Goal: Information Seeking & Learning: Learn about a topic

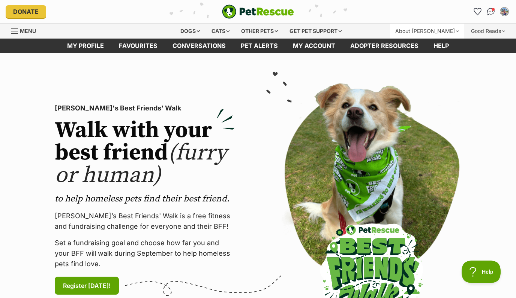
click at [452, 33] on div "About [PERSON_NAME]" at bounding box center [427, 31] width 74 height 15
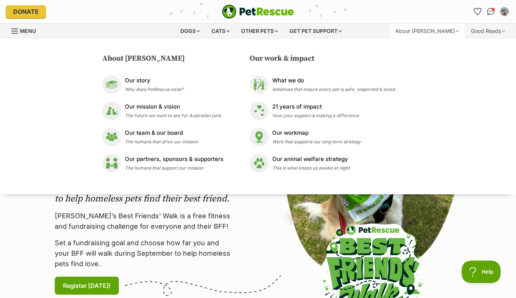
click at [479, 184] on div "About PetRescue Our story Why does PetRescue exist? Our mission & vision The fu…" at bounding box center [258, 117] width 516 height 156
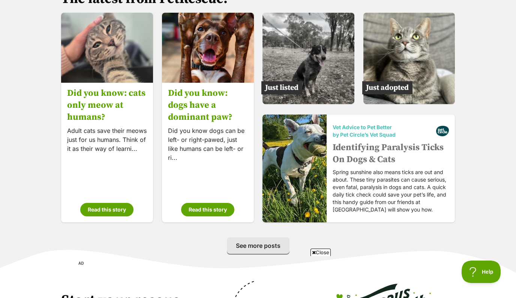
scroll to position [1170, 0]
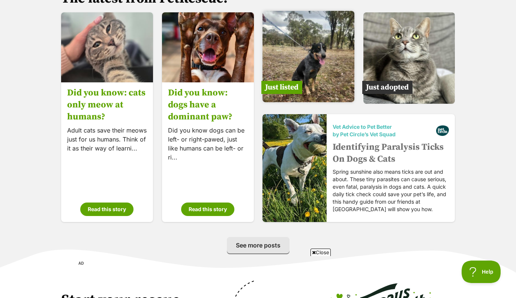
click at [279, 85] on span "Just listed" at bounding box center [281, 87] width 41 height 13
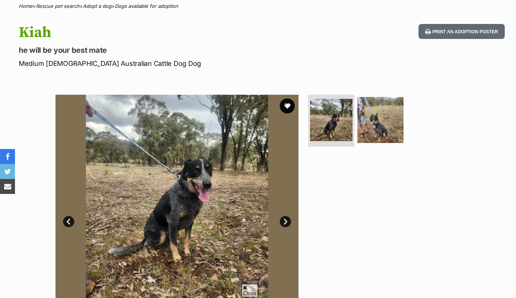
scroll to position [76, 0]
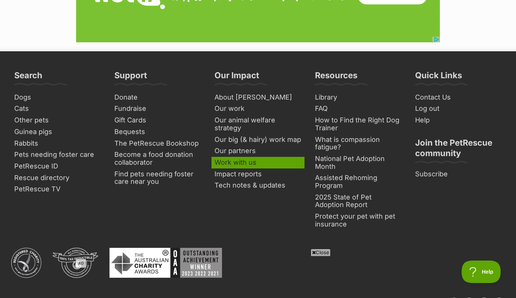
click at [238, 160] on link "Work with us" at bounding box center [257, 163] width 93 height 12
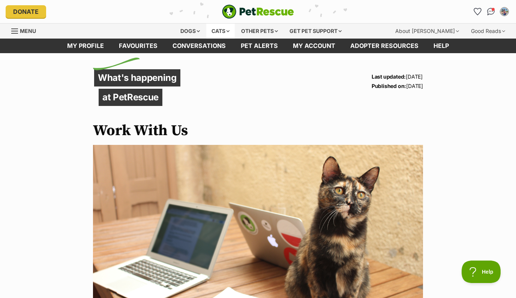
click at [227, 34] on div "Cats" at bounding box center [220, 31] width 28 height 15
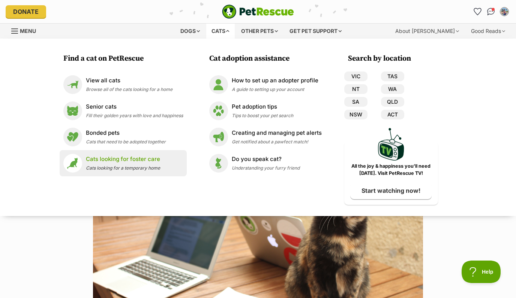
click at [176, 155] on link "Cats looking for foster care Cats looking for a temporary home" at bounding box center [123, 163] width 120 height 19
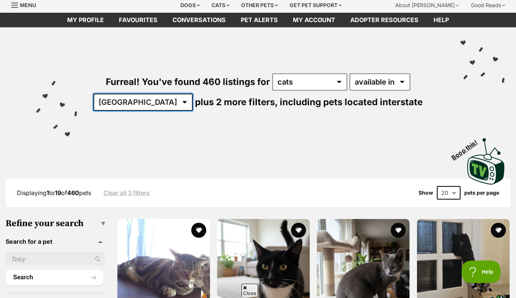
click at [163, 106] on select "Australia ACT NSW NT QLD SA TAS VIC WA" at bounding box center [142, 102] width 99 height 17
select select "VIC"
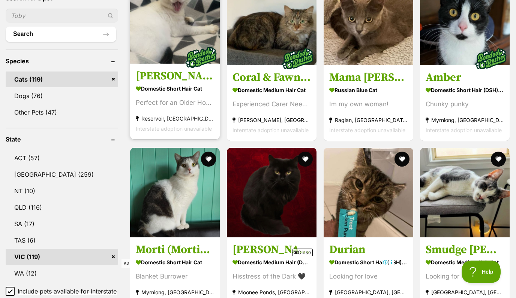
scroll to position [256, 0]
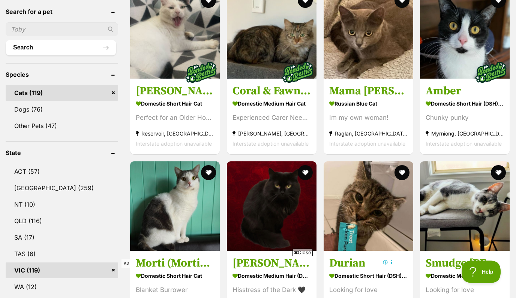
click at [34, 29] on input "text" at bounding box center [62, 29] width 112 height 14
type input "[PERSON_NAME]"
click at [6, 40] on button "Search" at bounding box center [61, 47] width 111 height 15
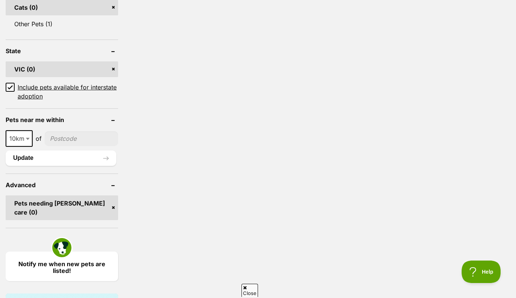
scroll to position [349, 0]
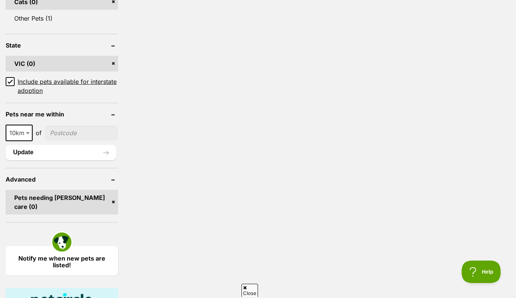
click at [22, 131] on span "10km" at bounding box center [18, 133] width 25 height 10
click at [73, 118] on ul "10km 25km 50km 100km 250km 10km of Update" at bounding box center [62, 139] width 112 height 42
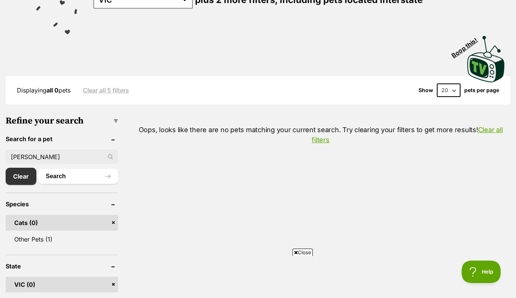
scroll to position [139, 0]
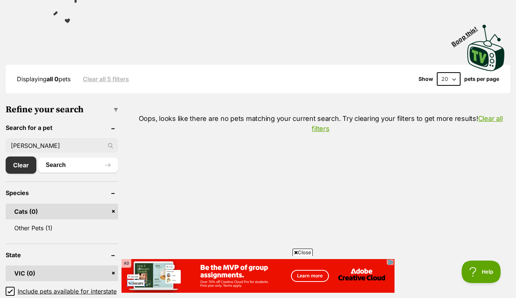
drag, startPoint x: 85, startPoint y: 145, endPoint x: -9, endPoint y: 140, distance: 94.6
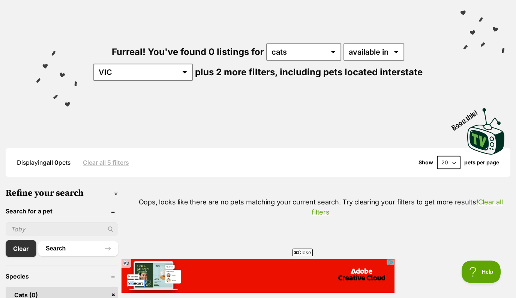
scroll to position [55, 0]
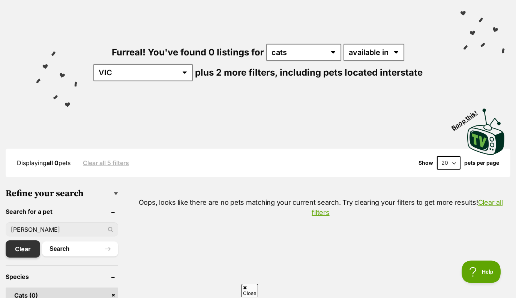
click at [18, 250] on link "Clear" at bounding box center [23, 249] width 34 height 17
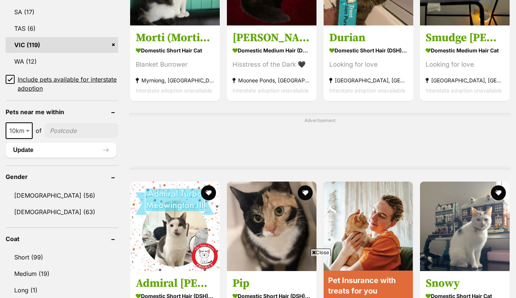
scroll to position [484, 0]
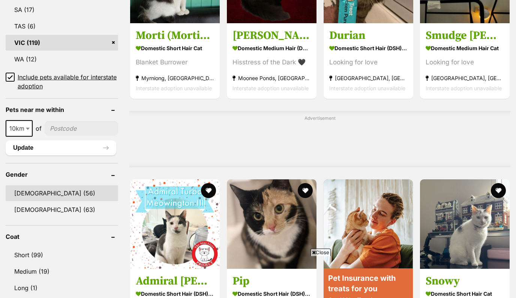
click at [64, 189] on link "Male (56)" at bounding box center [62, 193] width 112 height 16
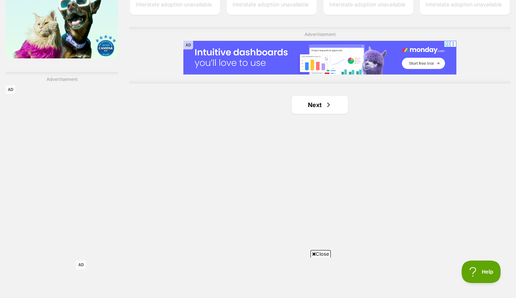
scroll to position [1253, 0]
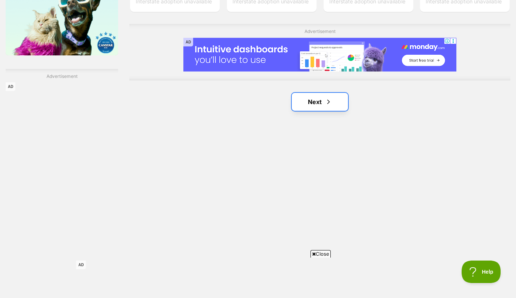
click at [306, 93] on link "Next" at bounding box center [320, 102] width 56 height 18
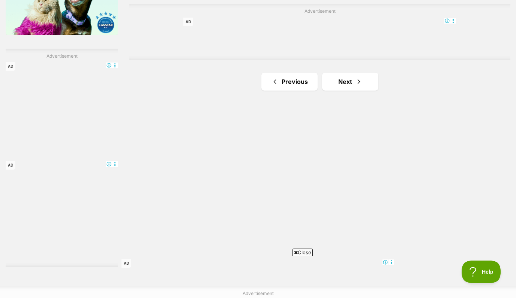
scroll to position [1260, 0]
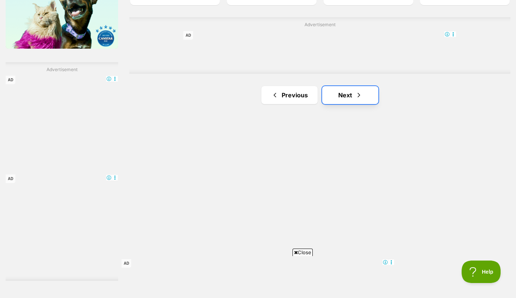
click at [351, 86] on link "Next" at bounding box center [350, 95] width 56 height 18
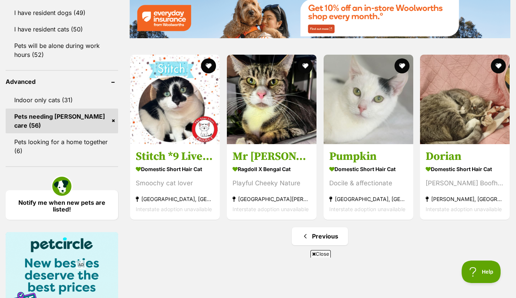
scroll to position [929, 0]
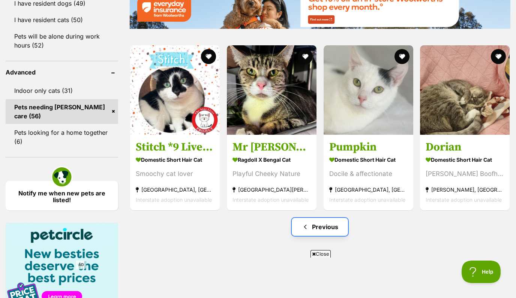
click at [329, 218] on link "Previous" at bounding box center [320, 227] width 56 height 18
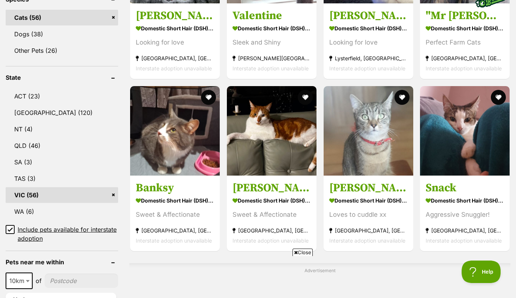
click at [73, 225] on span "Include pets available for interstate adoption" at bounding box center [68, 234] width 100 height 18
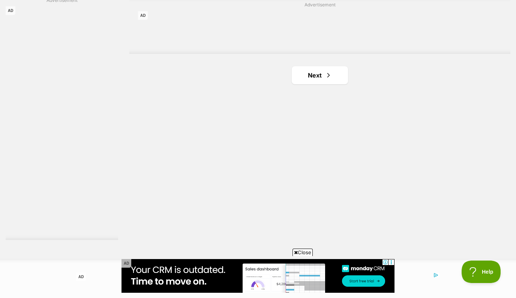
scroll to position [1268, 0]
click at [315, 70] on link "Next" at bounding box center [320, 69] width 56 height 18
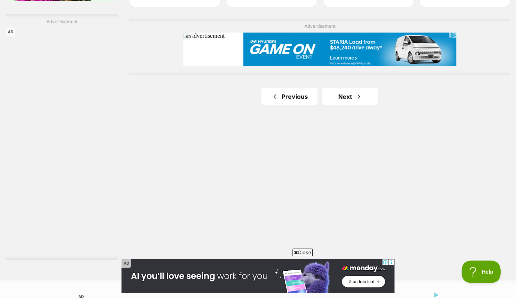
scroll to position [1243, 0]
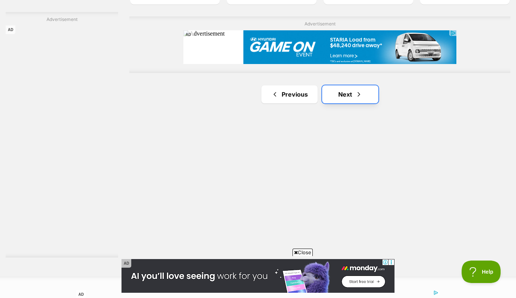
click at [337, 97] on link "Next" at bounding box center [350, 94] width 56 height 18
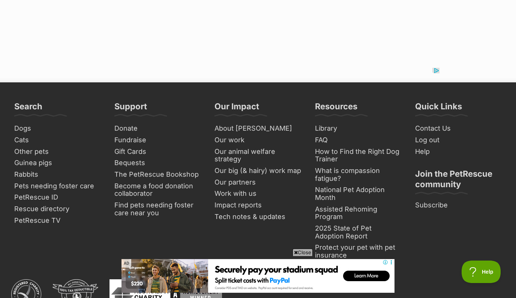
scroll to position [1552, 0]
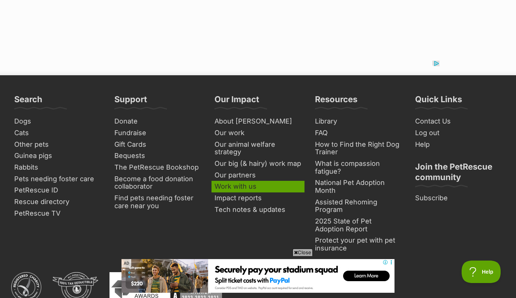
click at [254, 181] on link "Work with us" at bounding box center [257, 187] width 93 height 12
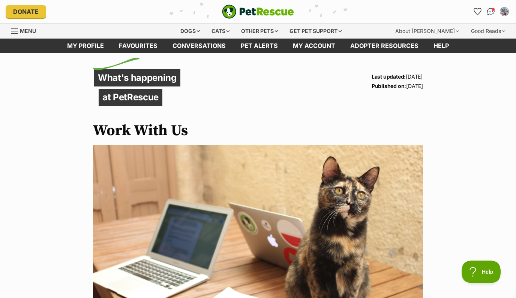
click at [16, 30] on div "Menu" at bounding box center [14, 31] width 7 height 6
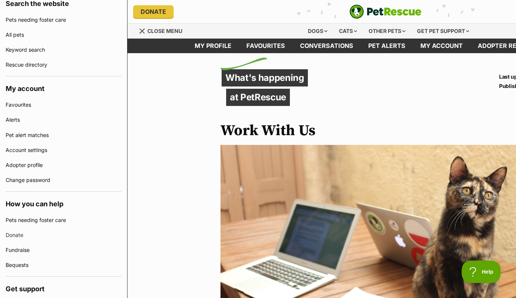
scroll to position [178, 0]
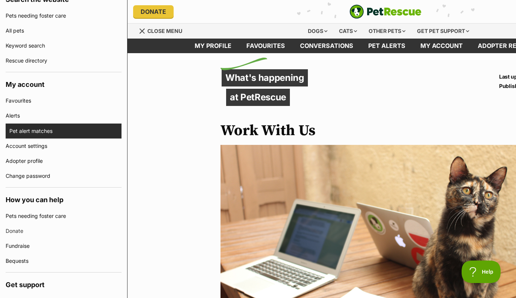
click at [59, 132] on link "Pet alert matches" at bounding box center [65, 131] width 112 height 15
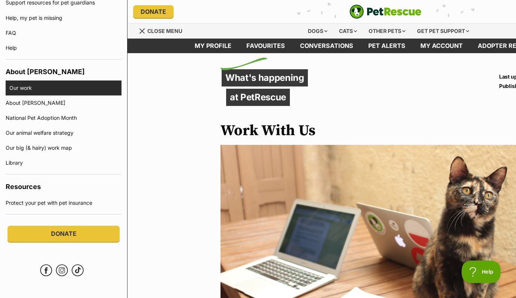
scroll to position [496, 0]
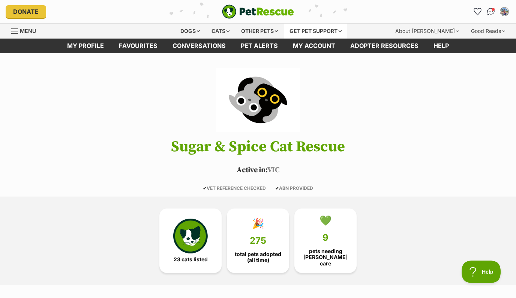
click at [342, 30] on div "Get pet support" at bounding box center [315, 31] width 63 height 15
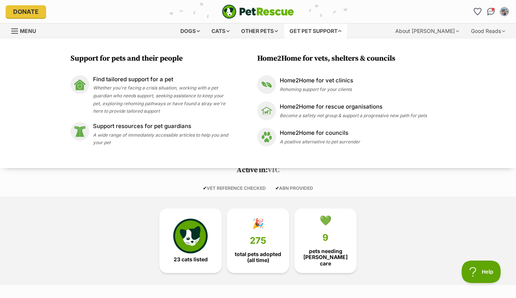
click at [368, 178] on header "Sugar & Spice Cat Rescue Active in: [GEOGRAPHIC_DATA] ✔ VET REFERENCE CHECKED ✔…" at bounding box center [258, 129] width 516 height 123
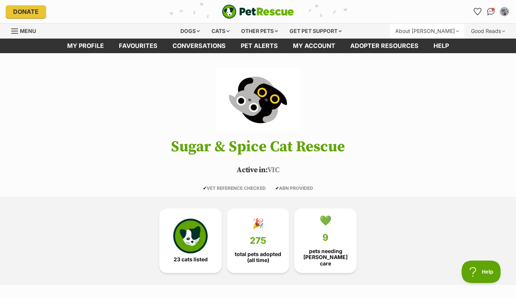
click at [453, 32] on div "About [PERSON_NAME]" at bounding box center [427, 31] width 74 height 15
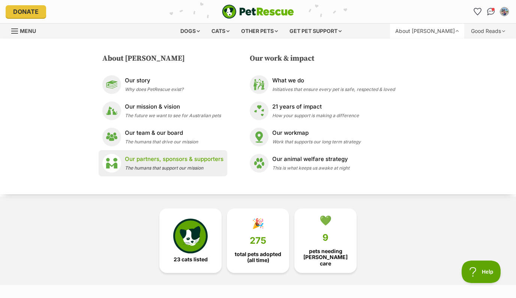
click at [209, 166] on div "Our partners, sponsors & supporters The humans that support our mission" at bounding box center [174, 163] width 99 height 16
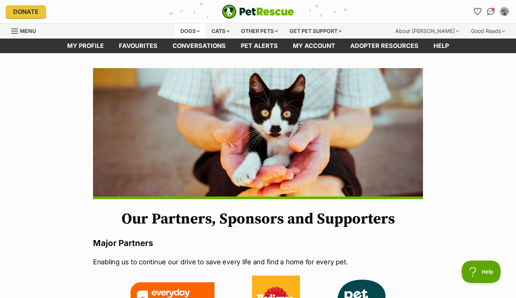
click at [193, 28] on div "Dogs" at bounding box center [190, 31] width 30 height 15
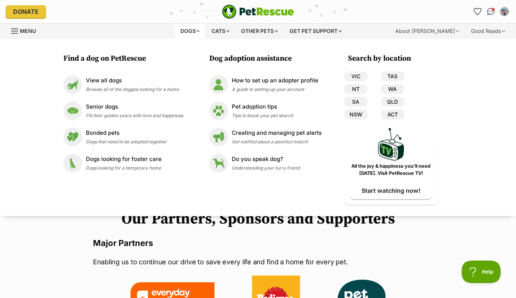
click at [19, 29] on link "Menu" at bounding box center [26, 30] width 30 height 13
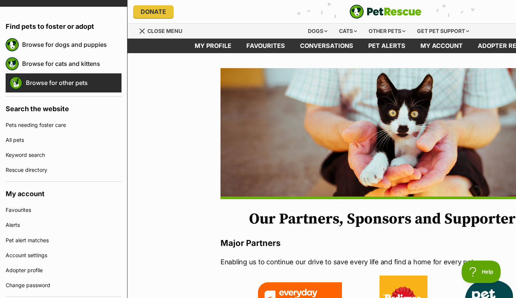
scroll to position [72, 0]
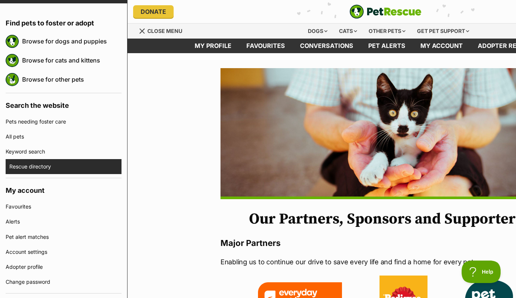
click at [78, 167] on link "Rescue directory" at bounding box center [65, 166] width 112 height 15
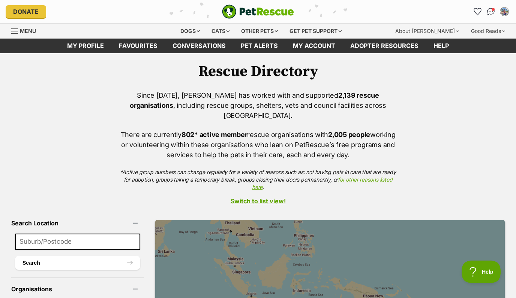
click at [267, 198] on link "Switch to list view!" at bounding box center [258, 201] width 516 height 7
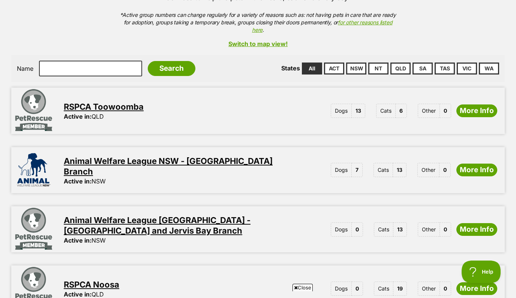
scroll to position [162, 0]
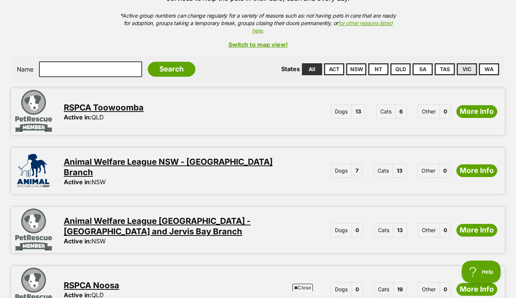
click at [470, 63] on link "VIC" at bounding box center [466, 69] width 20 height 12
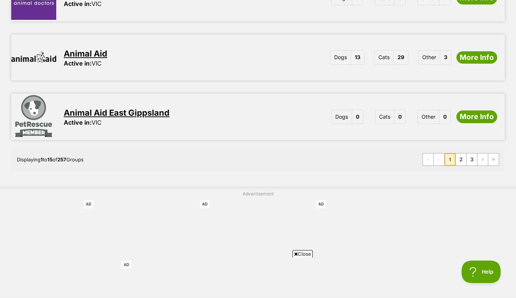
scroll to position [982, 0]
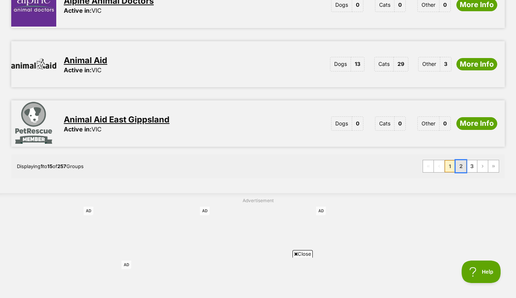
click at [457, 160] on link "2" at bounding box center [460, 166] width 10 height 12
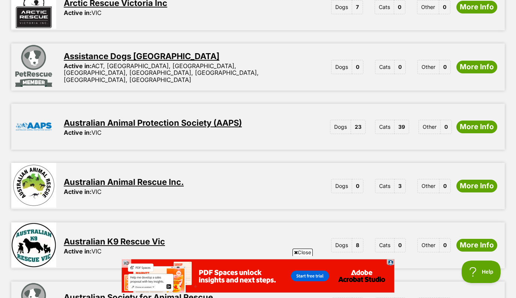
scroll to position [445, 0]
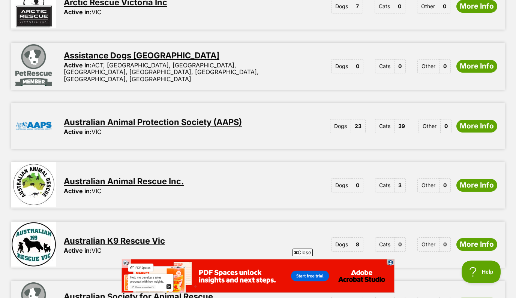
click at [203, 117] on link "Australian Animal Protection Society (AAPS)" at bounding box center [153, 122] width 178 height 10
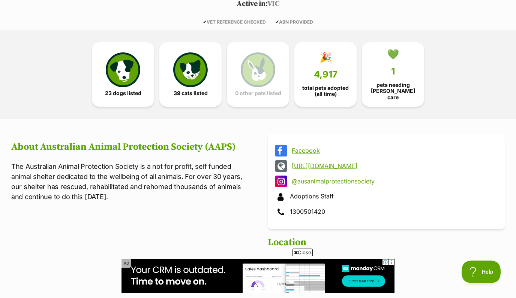
scroll to position [167, 0]
click at [396, 64] on link "💚 1 pets needing [PERSON_NAME] care" at bounding box center [393, 72] width 62 height 64
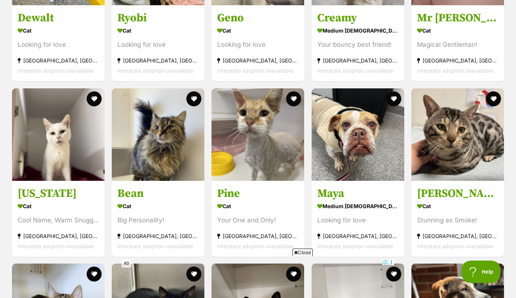
scroll to position [1298, 0]
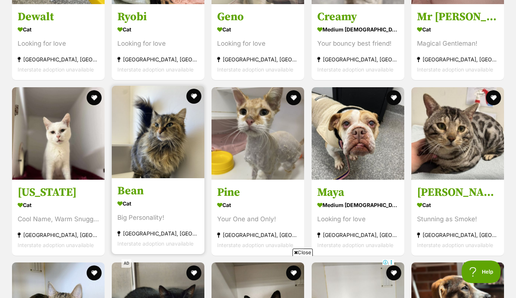
click at [137, 184] on h3 "Bean" at bounding box center [157, 191] width 81 height 14
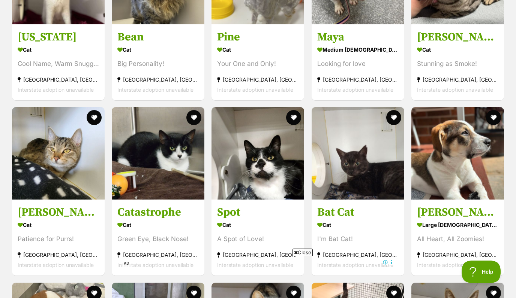
scroll to position [1455, 0]
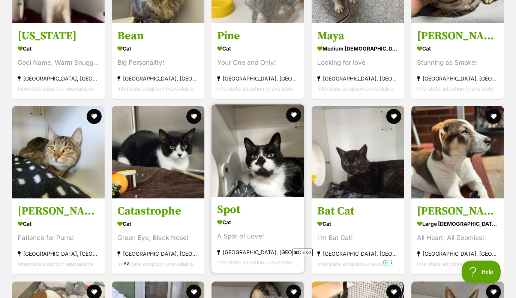
click at [223, 207] on h3 "Spot" at bounding box center [257, 210] width 81 height 14
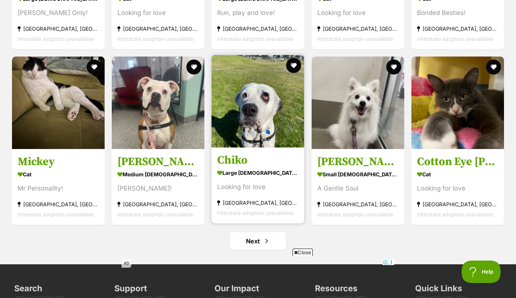
scroll to position [2562, 0]
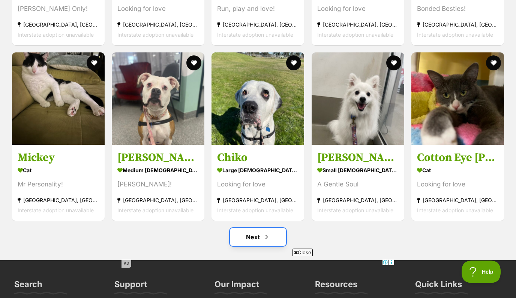
click at [265, 241] on span "Next page" at bounding box center [266, 237] width 7 height 9
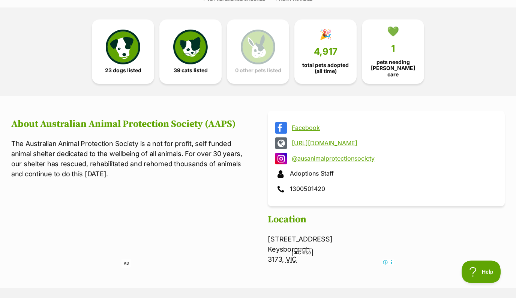
scroll to position [167, 0]
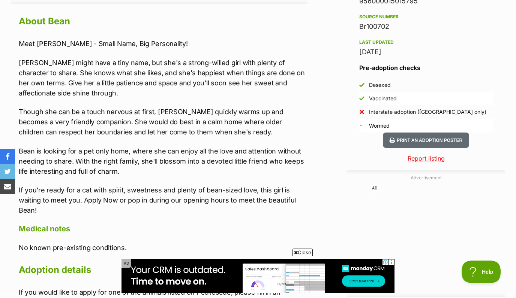
scroll to position [661, 0]
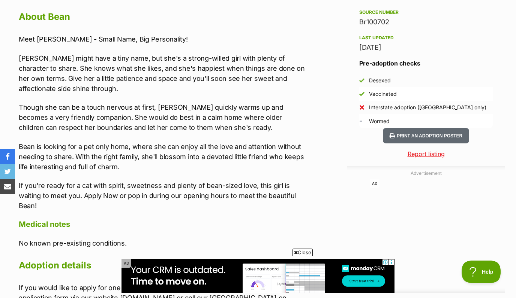
click at [193, 169] on p "Bean is looking for a pet only home, where she can enjoy all the love and atten…" at bounding box center [163, 157] width 289 height 30
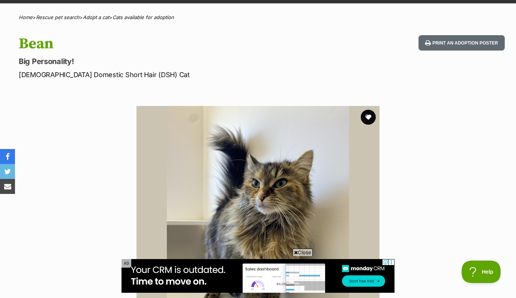
scroll to position [40, 0]
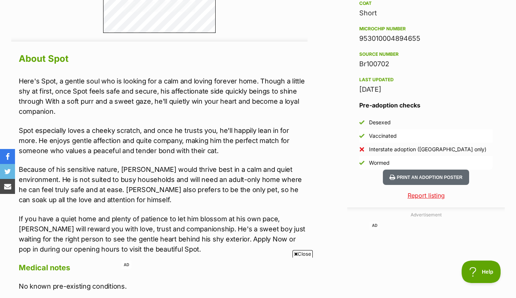
scroll to position [622, 0]
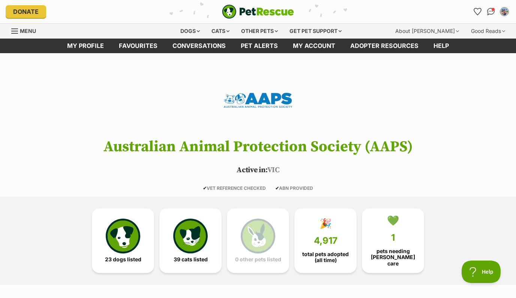
click at [271, 135] on header "Australian Animal Protection Society (AAPS) Active in: [GEOGRAPHIC_DATA] ✔ VET …" at bounding box center [258, 129] width 516 height 123
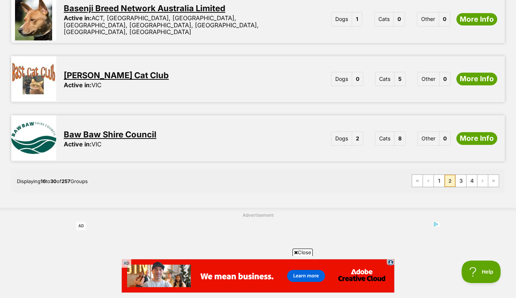
scroll to position [980, 0]
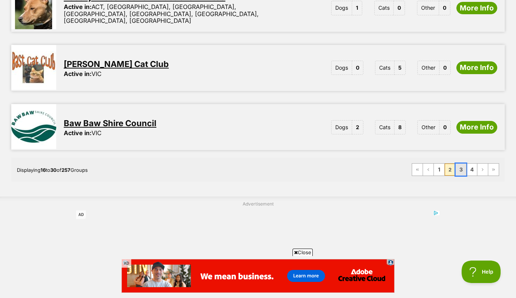
click at [459, 164] on link "3" at bounding box center [460, 170] width 10 height 12
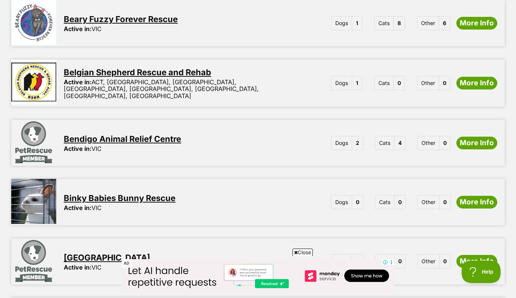
scroll to position [428, 0]
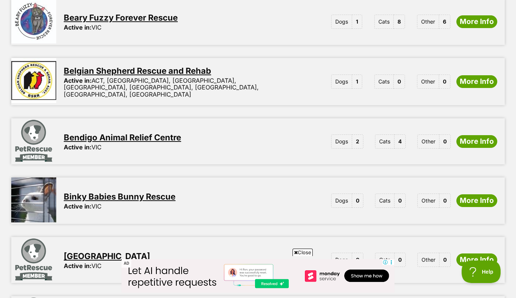
click at [393, 153] on div "Bendigo Animal Relief Centre Active in: [GEOGRAPHIC_DATA] Dogs 2 Cats 4 Other 0…" at bounding box center [280, 141] width 448 height 46
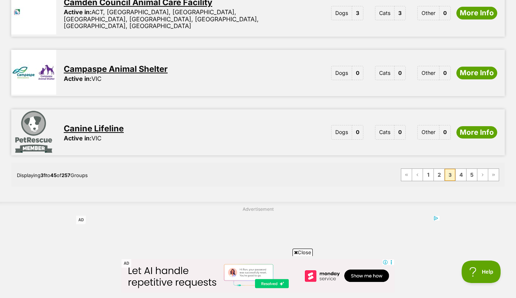
scroll to position [976, 0]
click at [460, 169] on link "4" at bounding box center [460, 175] width 10 height 12
